Goal: Leave review/rating: Leave review/rating

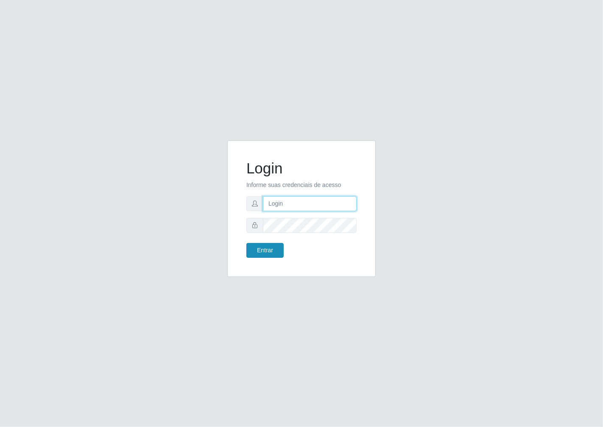
type input "janaina@iwof"
click at [269, 249] on button "Entrar" at bounding box center [264, 250] width 37 height 15
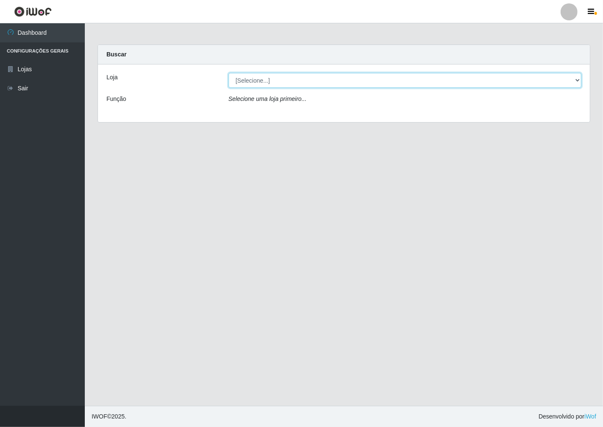
click at [579, 78] on select "[Selecione...] Minimercado Filezão" at bounding box center [404, 80] width 353 height 15
select select "204"
click at [228, 73] on select "[Selecione...] Minimercado Filezão" at bounding box center [404, 80] width 353 height 15
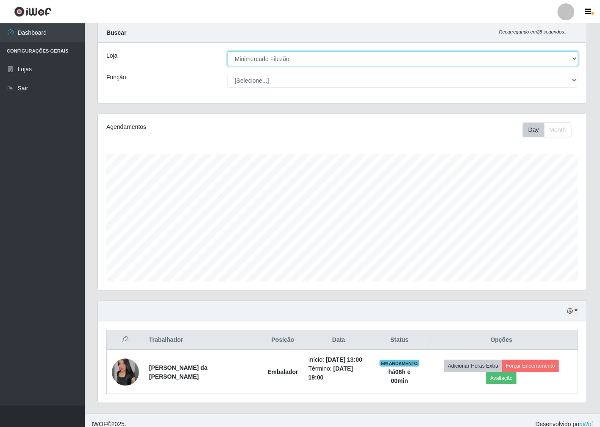
scroll to position [22, 0]
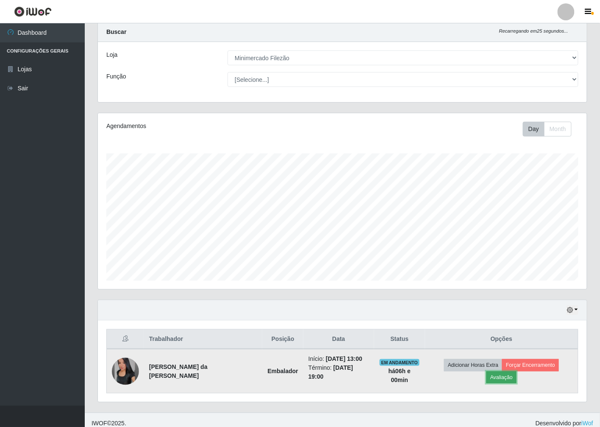
click at [517, 371] on button "Avaliação" at bounding box center [502, 377] width 30 height 12
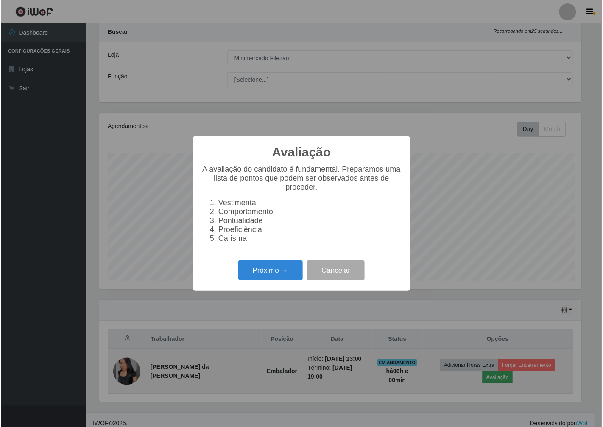
scroll to position [175, 484]
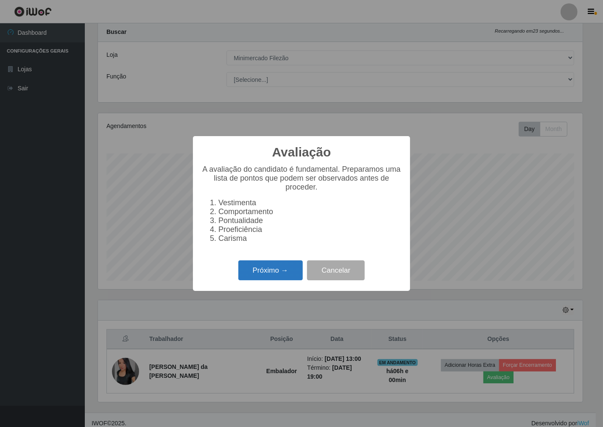
click at [276, 280] on button "Próximo →" at bounding box center [270, 270] width 64 height 20
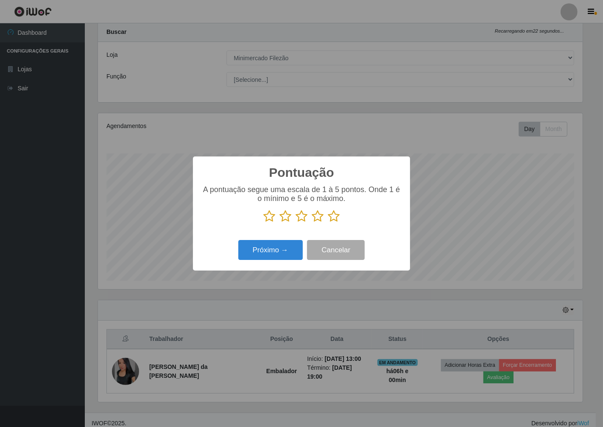
click at [330, 222] on icon at bounding box center [334, 216] width 12 height 13
click at [328, 223] on input "radio" at bounding box center [328, 223] width 0 height 0
click at [290, 245] on button "Próximo →" at bounding box center [270, 250] width 64 height 20
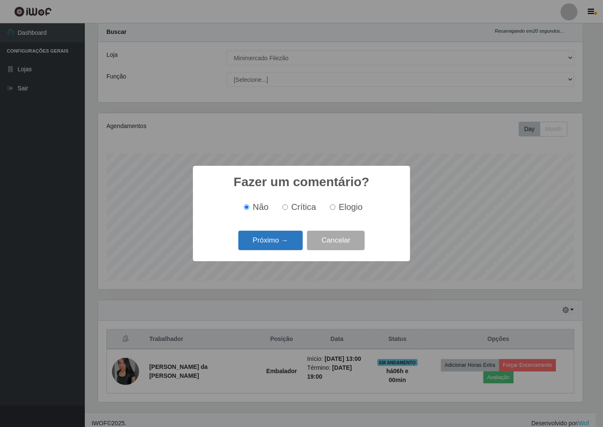
click at [289, 247] on button "Próximo →" at bounding box center [270, 241] width 64 height 20
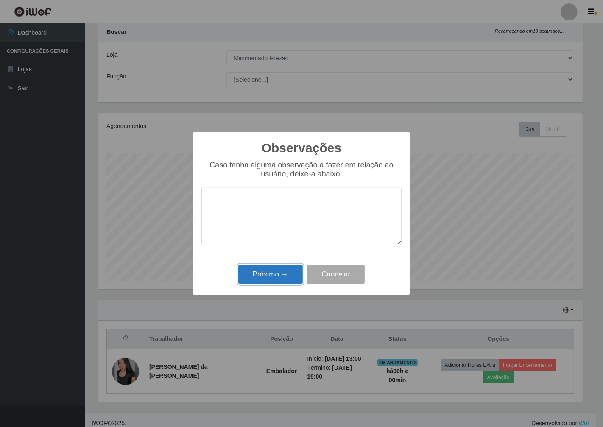
click at [283, 283] on button "Próximo →" at bounding box center [270, 274] width 64 height 20
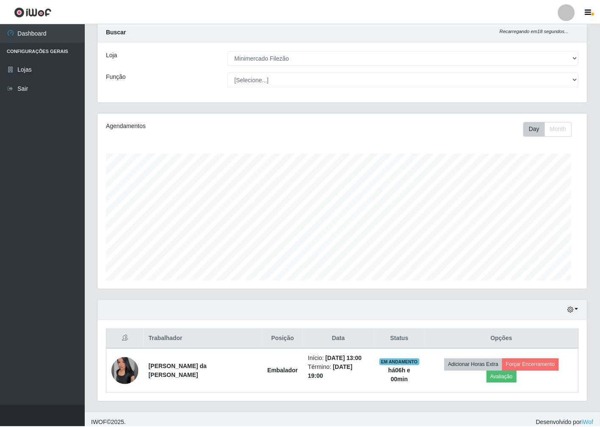
scroll to position [175, 489]
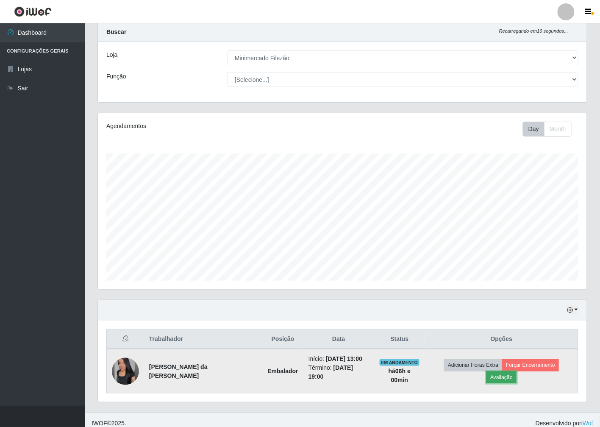
click at [517, 371] on button "Avaliação" at bounding box center [502, 377] width 30 height 12
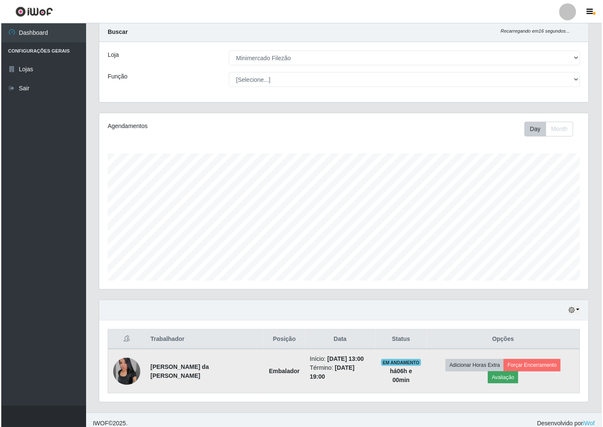
scroll to position [175, 484]
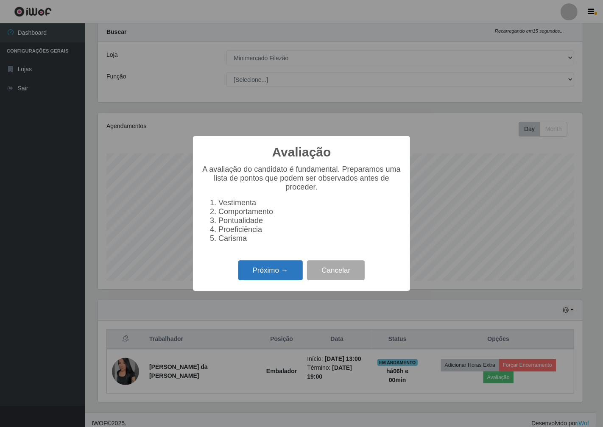
click at [276, 271] on button "Próximo →" at bounding box center [270, 270] width 64 height 20
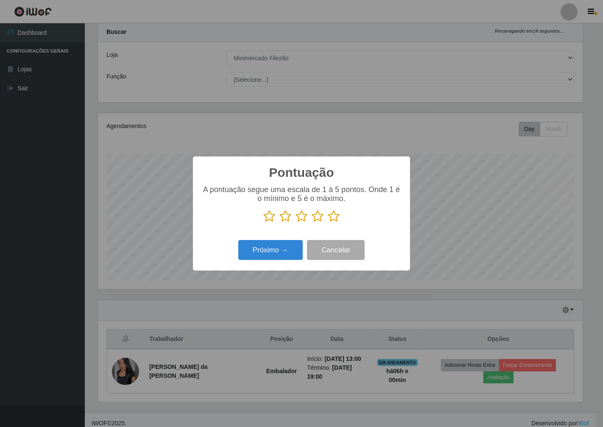
click at [334, 218] on icon at bounding box center [334, 216] width 12 height 13
click at [328, 223] on input "radio" at bounding box center [328, 223] width 0 height 0
click at [284, 248] on button "Próximo →" at bounding box center [270, 250] width 64 height 20
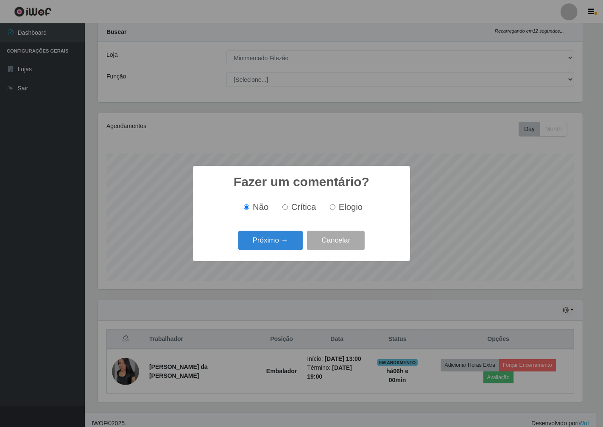
click at [284, 248] on button "Próximo →" at bounding box center [270, 241] width 64 height 20
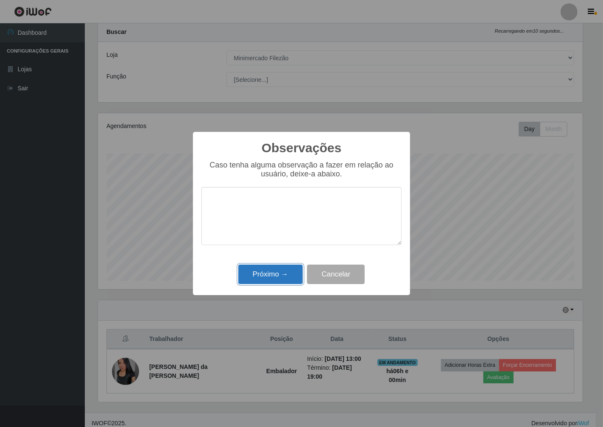
click at [273, 273] on button "Próximo →" at bounding box center [270, 274] width 64 height 20
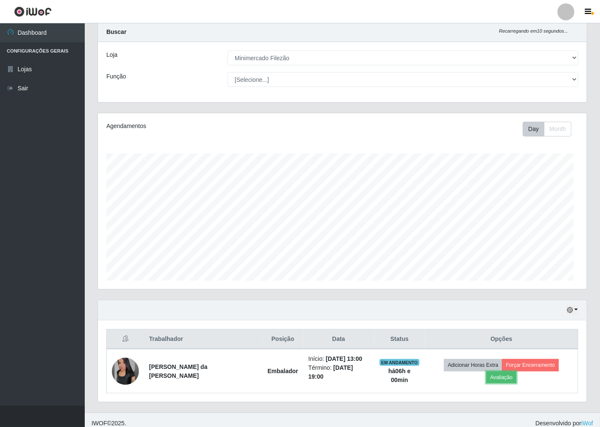
scroll to position [175, 489]
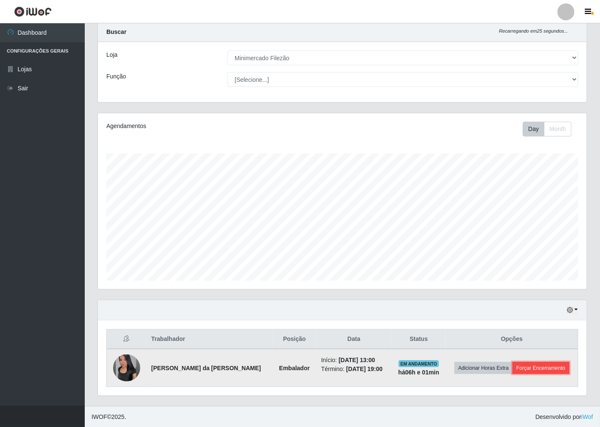
click at [518, 370] on button "Forçar Encerramento" at bounding box center [541, 368] width 57 height 12
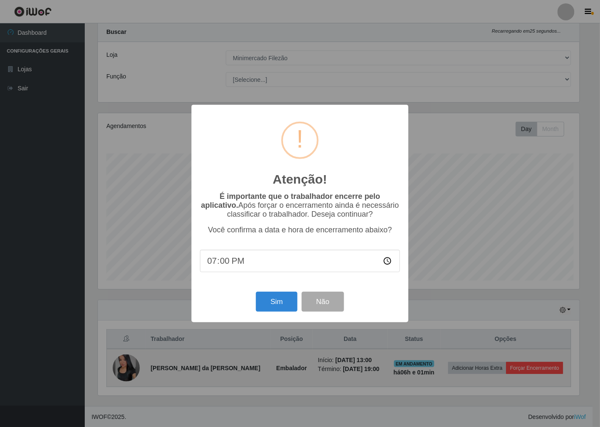
scroll to position [175, 484]
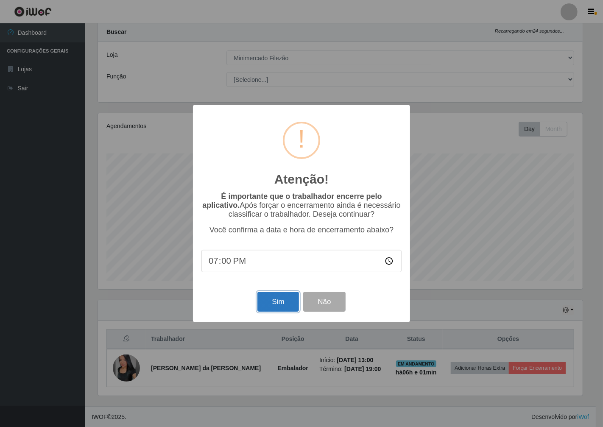
click at [289, 304] on button "Sim" at bounding box center [277, 302] width 41 height 20
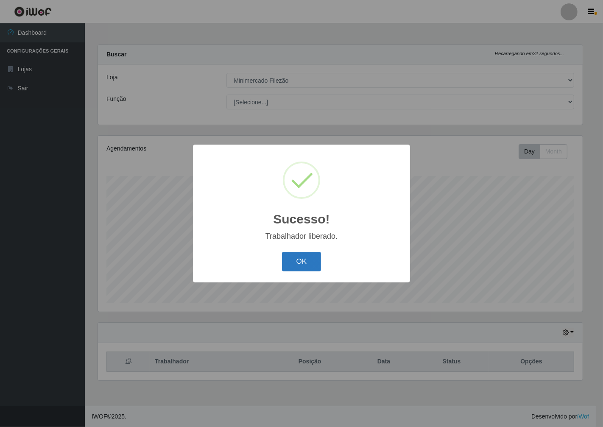
click at [305, 259] on button "OK" at bounding box center [301, 262] width 39 height 20
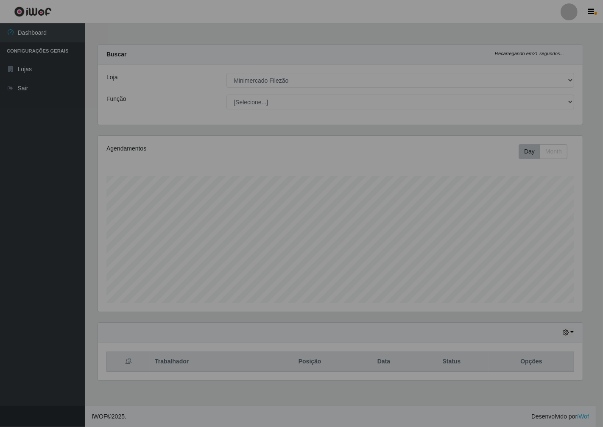
scroll to position [175, 492]
